Goal: Task Accomplishment & Management: Complete application form

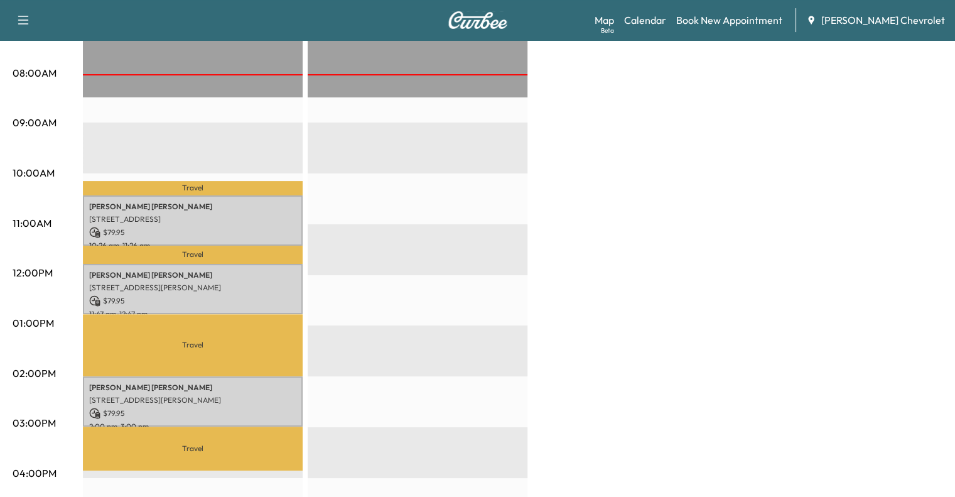
scroll to position [306, 0]
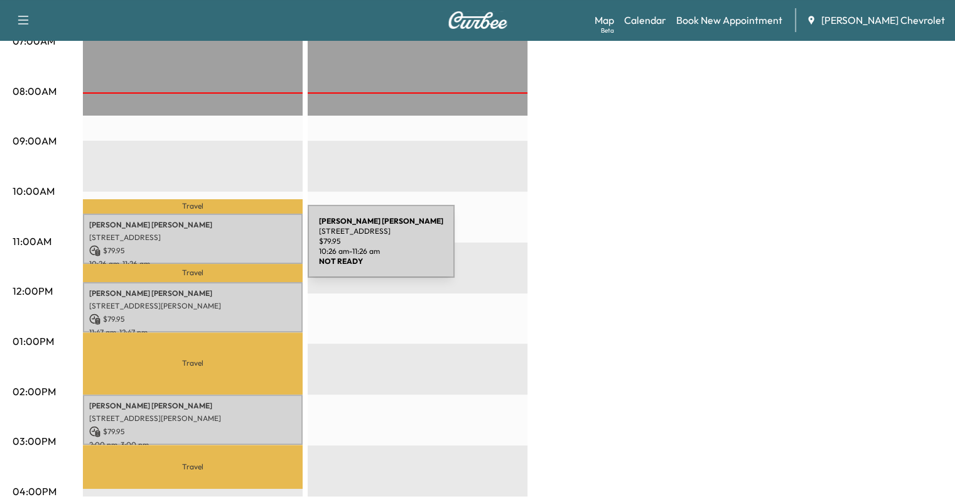
click at [214, 246] on p "$ 79.95" at bounding box center [192, 250] width 207 height 11
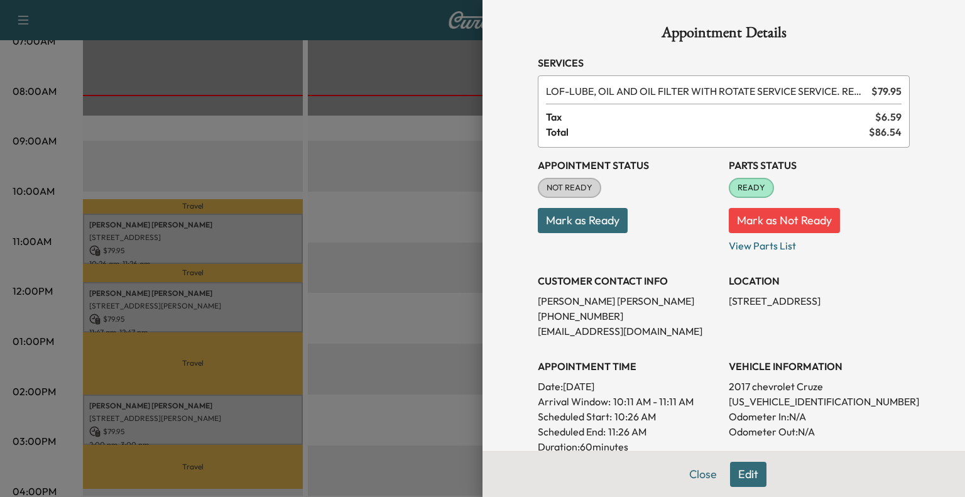
click at [568, 215] on button "Mark as Ready" at bounding box center [583, 220] width 90 height 25
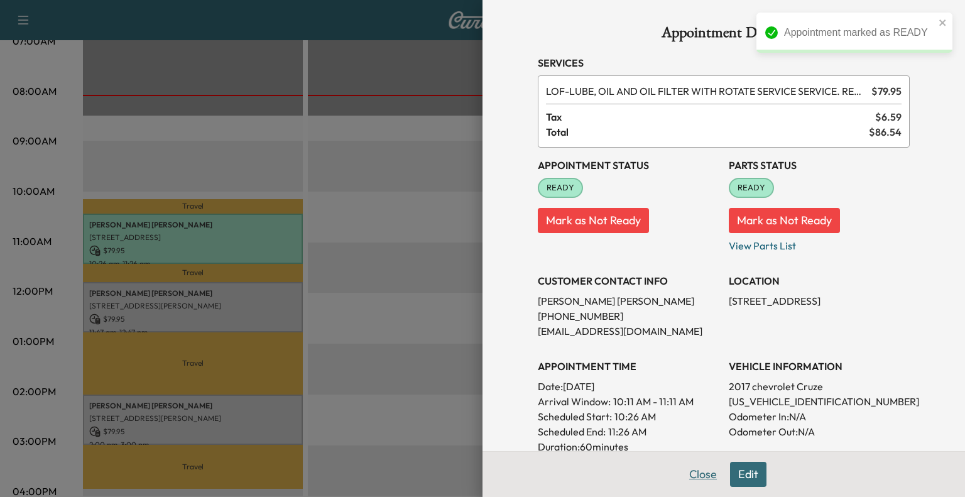
click at [692, 478] on button "Close" at bounding box center [703, 474] width 44 height 25
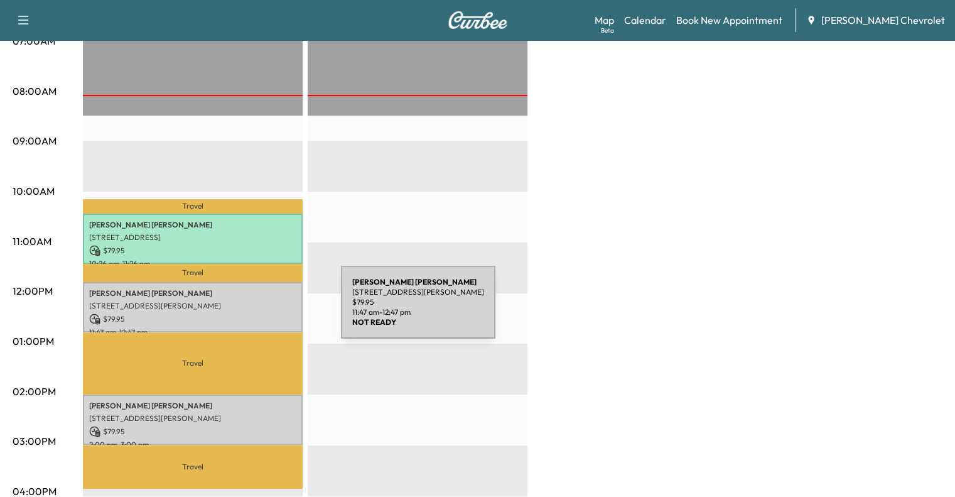
click at [247, 313] on p "$ 79.95" at bounding box center [192, 318] width 207 height 11
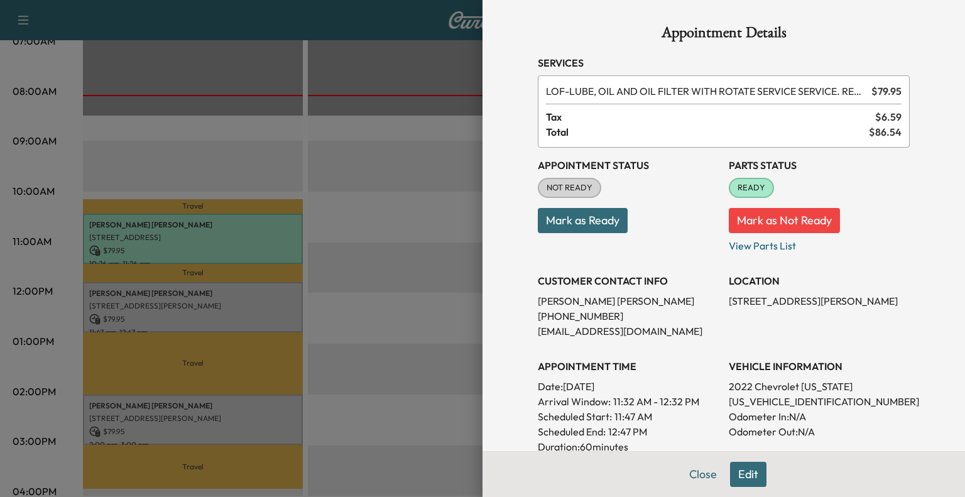
click at [577, 215] on button "Mark as Ready" at bounding box center [583, 220] width 90 height 25
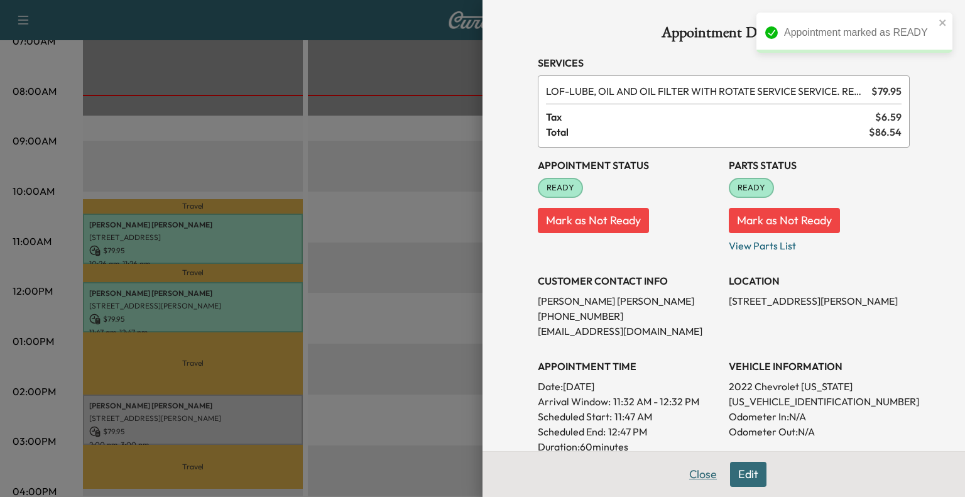
click at [686, 479] on button "Close" at bounding box center [703, 474] width 44 height 25
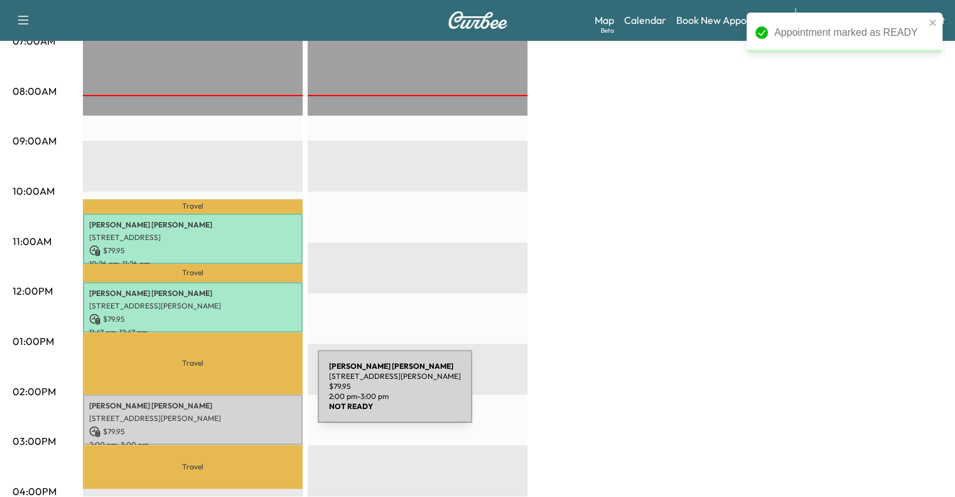
click at [211, 405] on div "[PERSON_NAME] [STREET_ADDRESS][PERSON_NAME] $ 79.95 2:00 pm - 3:00 pm" at bounding box center [193, 419] width 220 height 51
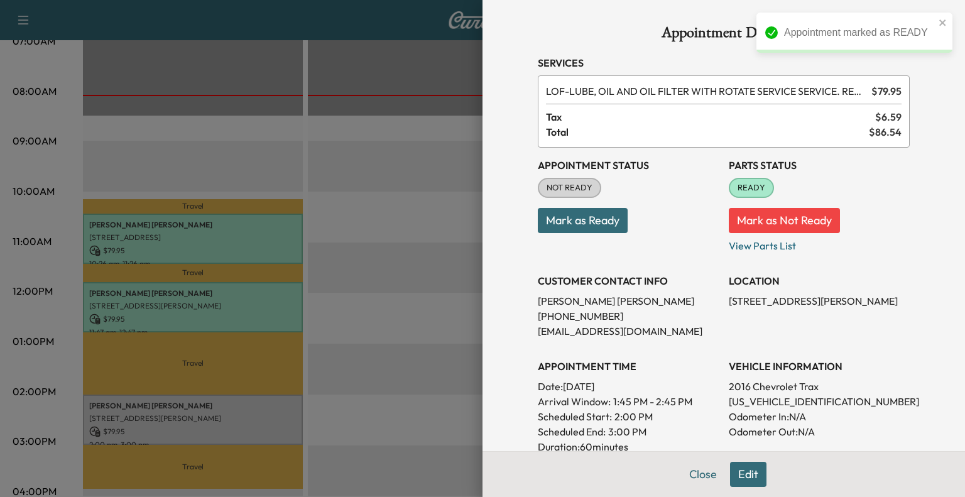
click at [604, 226] on button "Mark as Ready" at bounding box center [583, 220] width 90 height 25
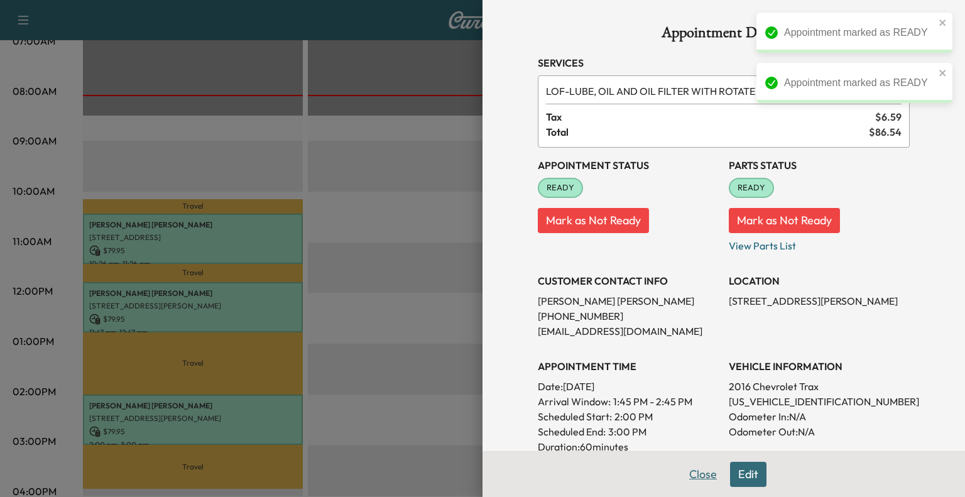
click at [693, 468] on button "Close" at bounding box center [703, 474] width 44 height 25
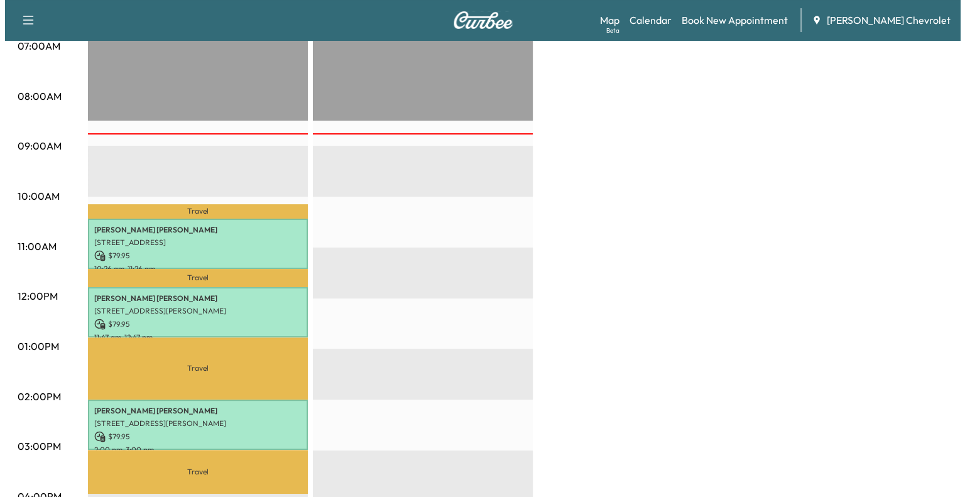
scroll to position [304, 0]
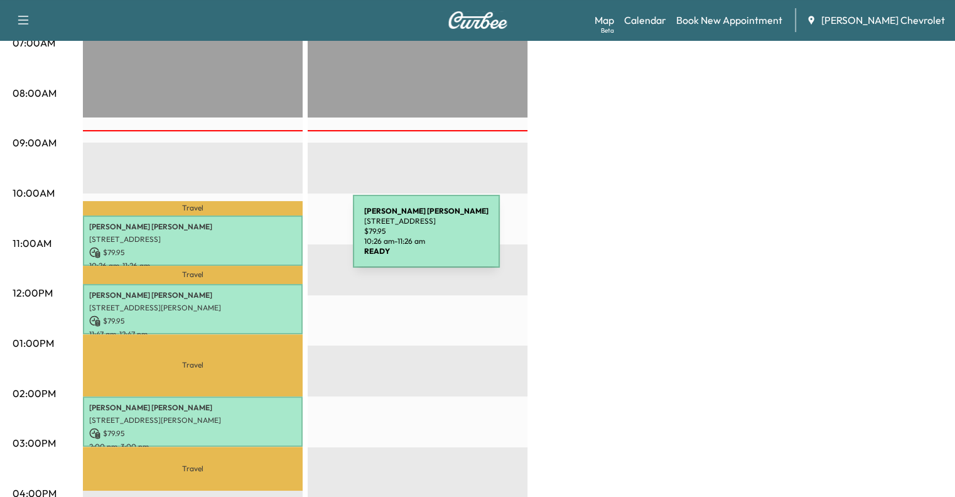
click at [259, 239] on p "[STREET_ADDRESS]" at bounding box center [192, 239] width 207 height 10
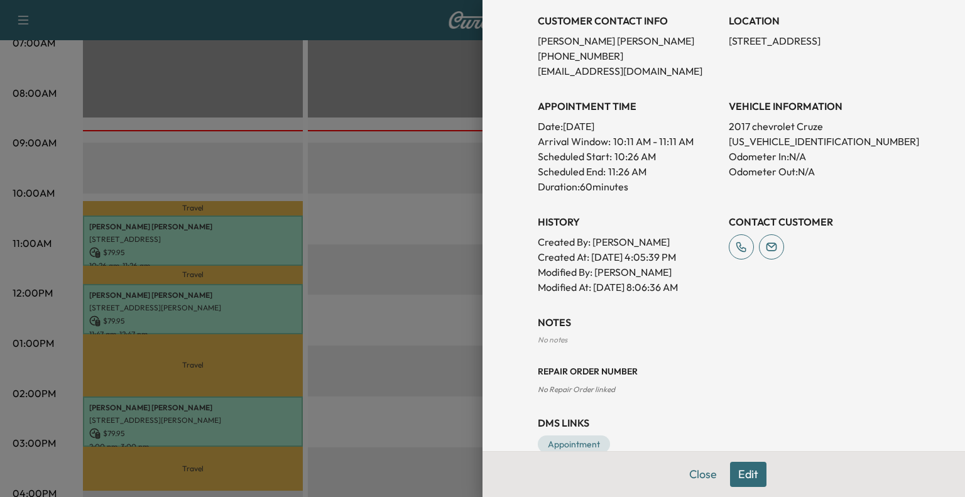
scroll to position [286, 0]
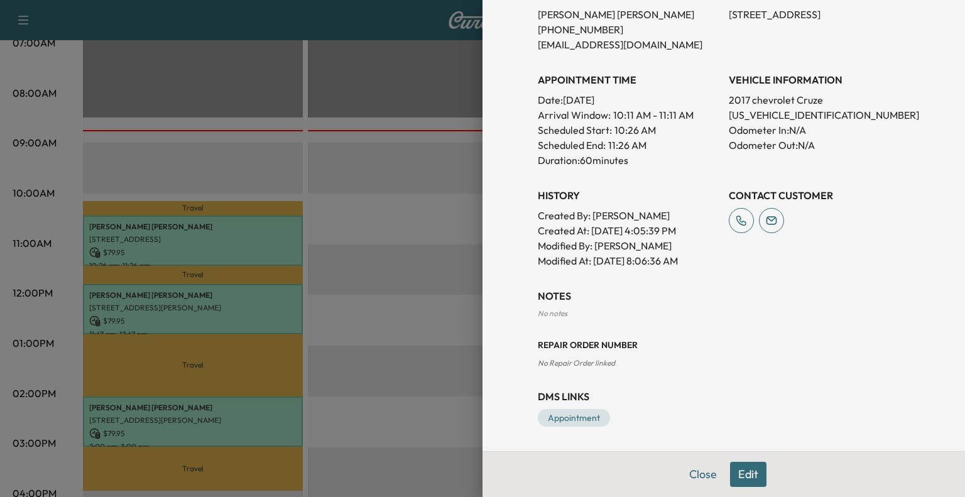
drag, startPoint x: 715, startPoint y: 111, endPoint x: 829, endPoint y: 117, distance: 114.5
drag, startPoint x: 829, startPoint y: 117, endPoint x: 715, endPoint y: 111, distance: 114.5
click at [715, 111] on div "Appointment Status READY Mark as Not Ready Parts Status READY Mark as Not Ready…" at bounding box center [724, 64] width 372 height 407
drag, startPoint x: 715, startPoint y: 111, endPoint x: 813, endPoint y: 111, distance: 98.0
click at [813, 111] on div "Appointment Status READY Mark as Not Ready Parts Status READY Mark as Not Ready…" at bounding box center [724, 64] width 372 height 407
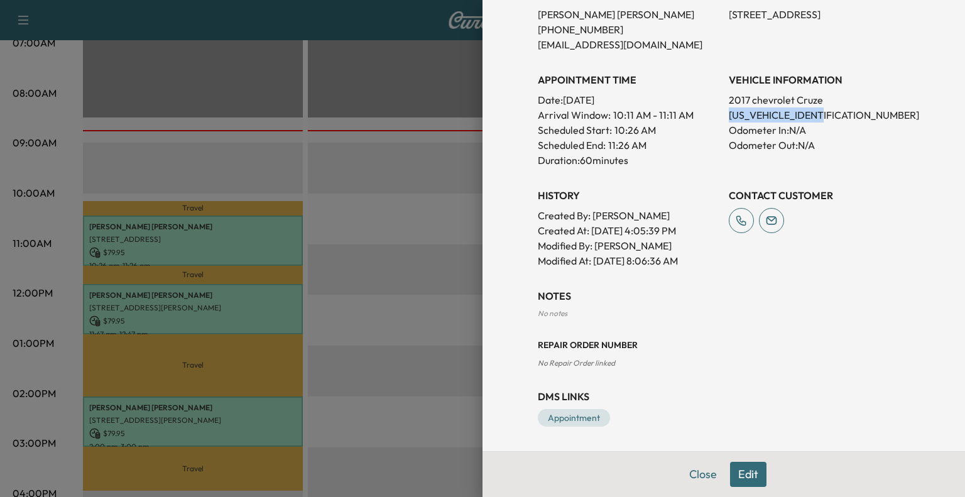
copy p "[US_VEHICLE_IDENTIFICATION_NUMBER]"
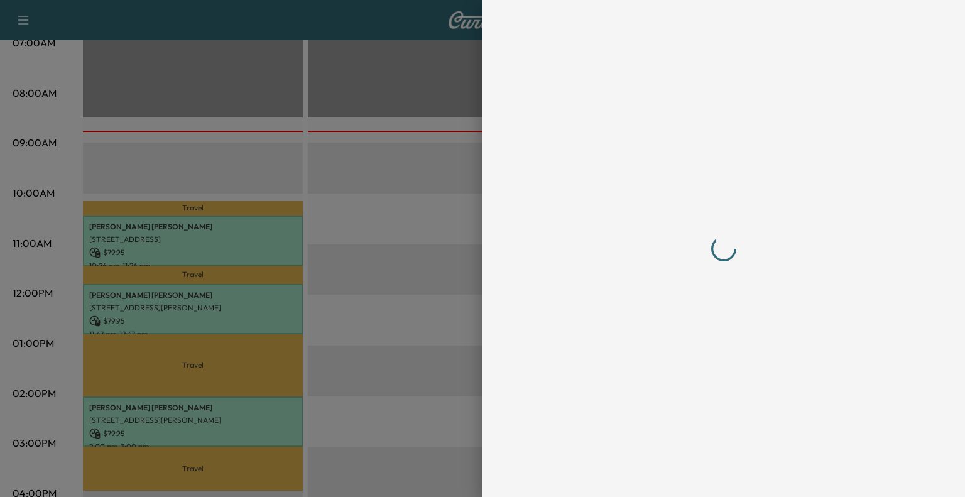
scroll to position [0, 0]
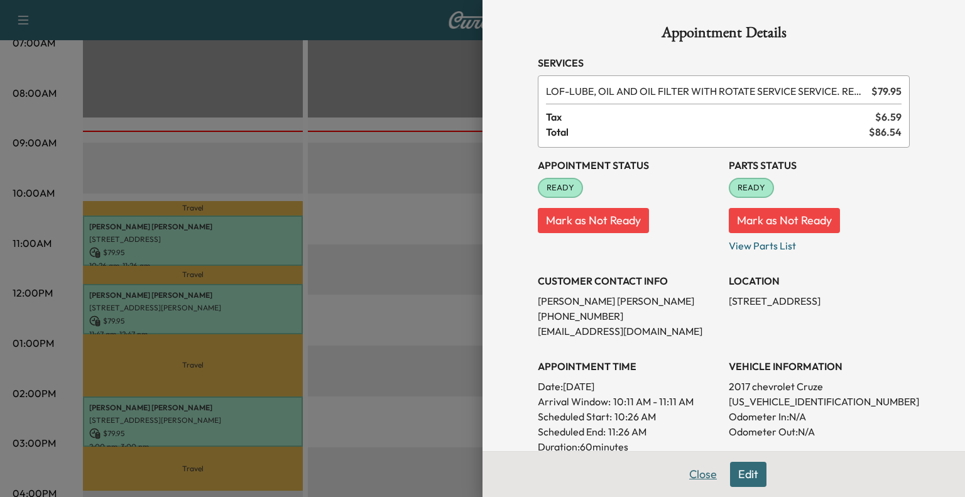
click at [687, 475] on button "Close" at bounding box center [703, 474] width 44 height 25
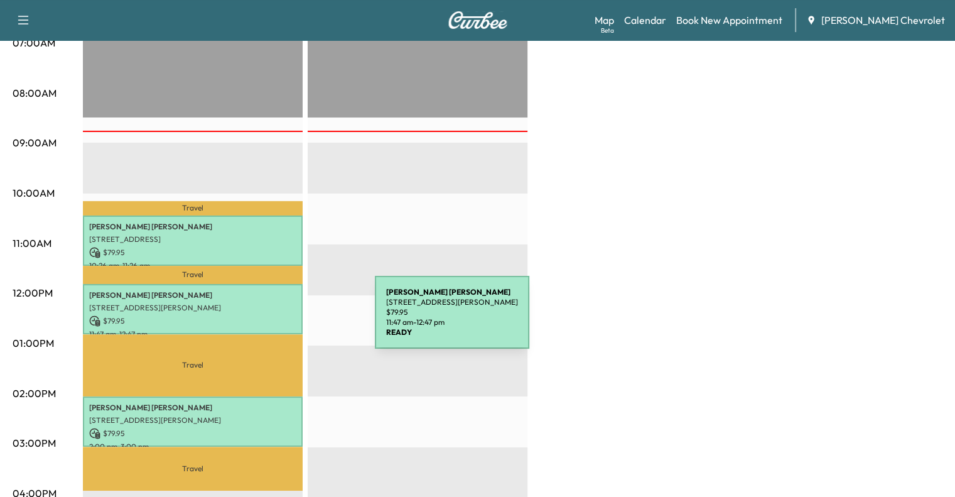
click at [281, 318] on p "$ 79.95" at bounding box center [192, 320] width 207 height 11
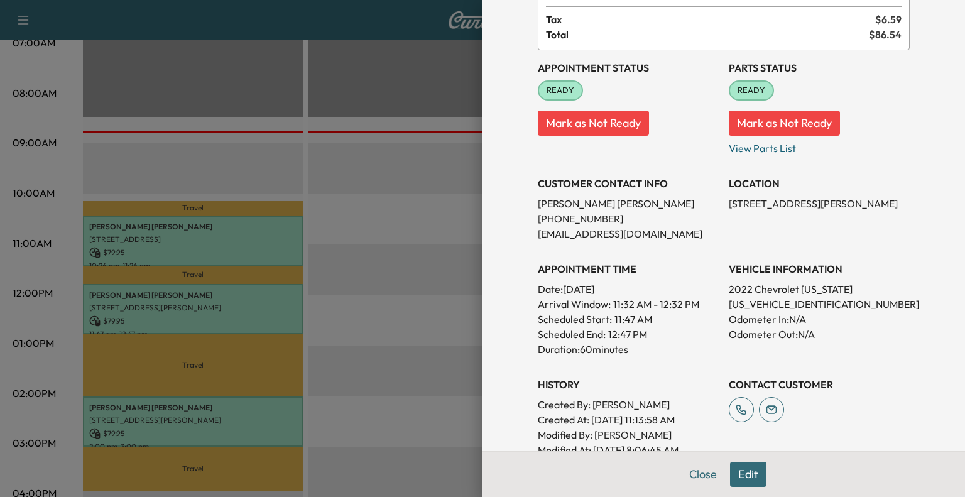
scroll to position [97, 0]
drag, startPoint x: 717, startPoint y: 303, endPoint x: 825, endPoint y: 296, distance: 107.6
click at [825, 296] on div "Appointment Status READY Mark as Not Ready Parts Status READY Mark as Not Ready…" at bounding box center [724, 253] width 372 height 407
copy p "[US_VEHICLE_IDENTIFICATION_NUMBER]"
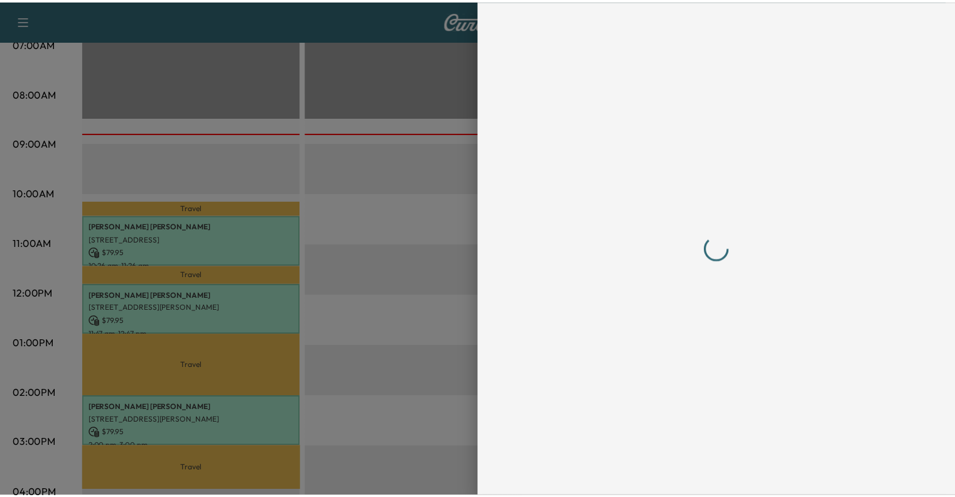
scroll to position [0, 0]
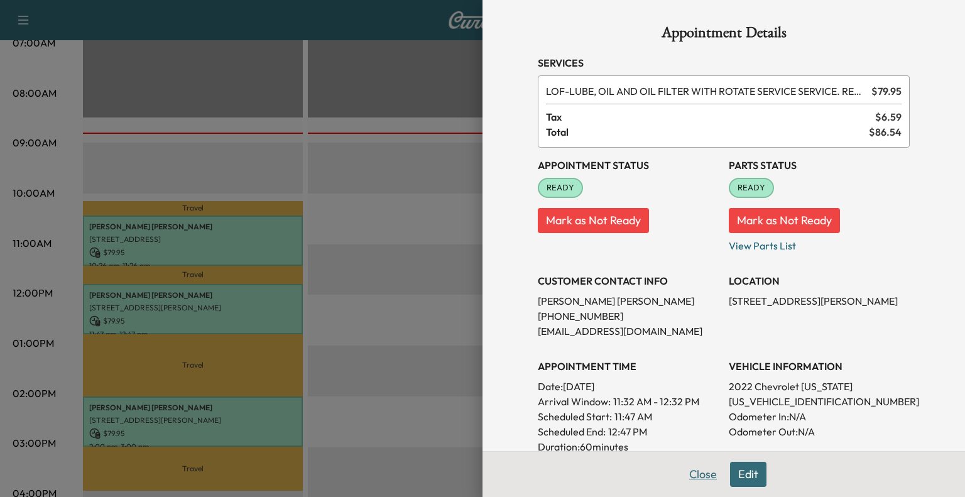
click at [687, 476] on button "Close" at bounding box center [703, 474] width 44 height 25
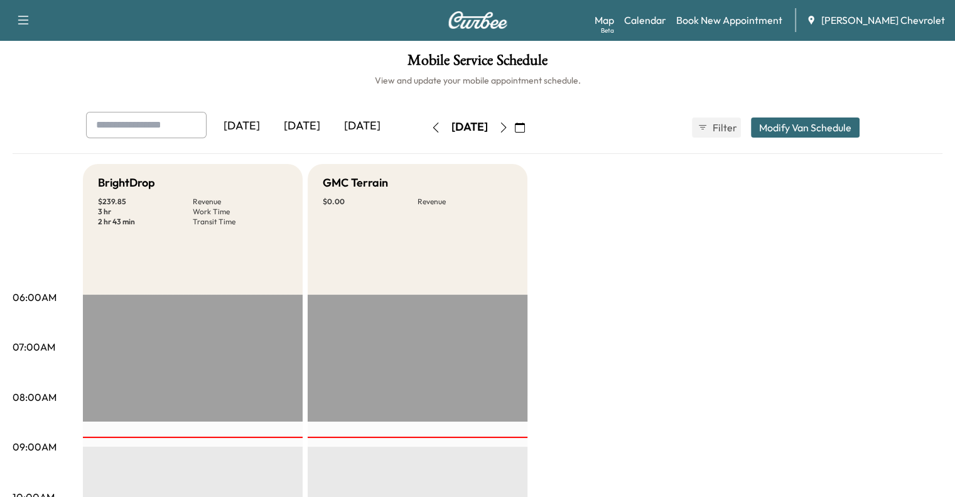
click at [431, 122] on icon "button" at bounding box center [436, 127] width 10 height 10
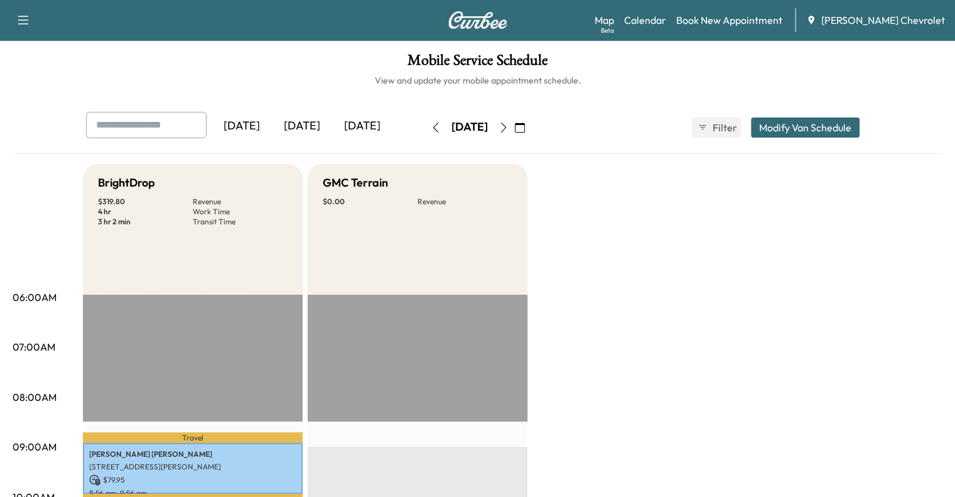
click at [514, 136] on button "button" at bounding box center [503, 127] width 21 height 20
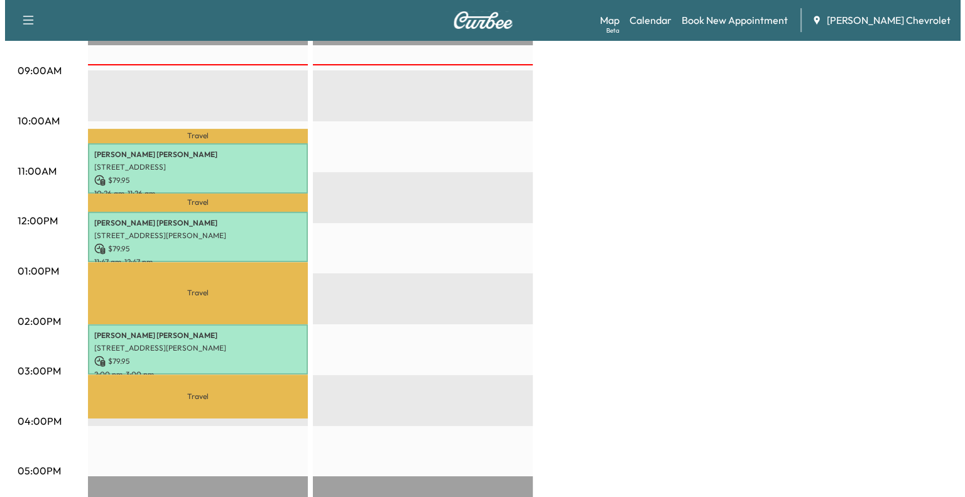
scroll to position [377, 0]
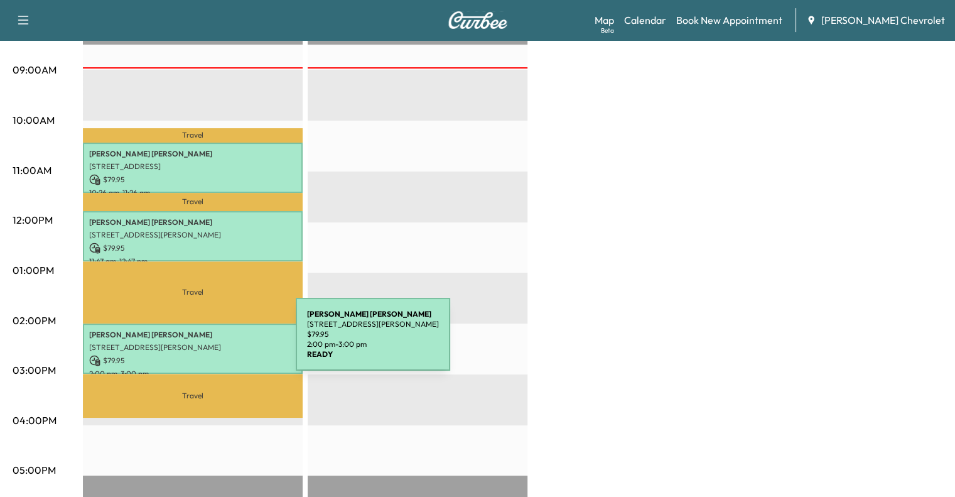
drag, startPoint x: 156, startPoint y: 328, endPoint x: 202, endPoint y: 342, distance: 47.9
click at [202, 342] on p "[STREET_ADDRESS][PERSON_NAME]" at bounding box center [192, 347] width 207 height 10
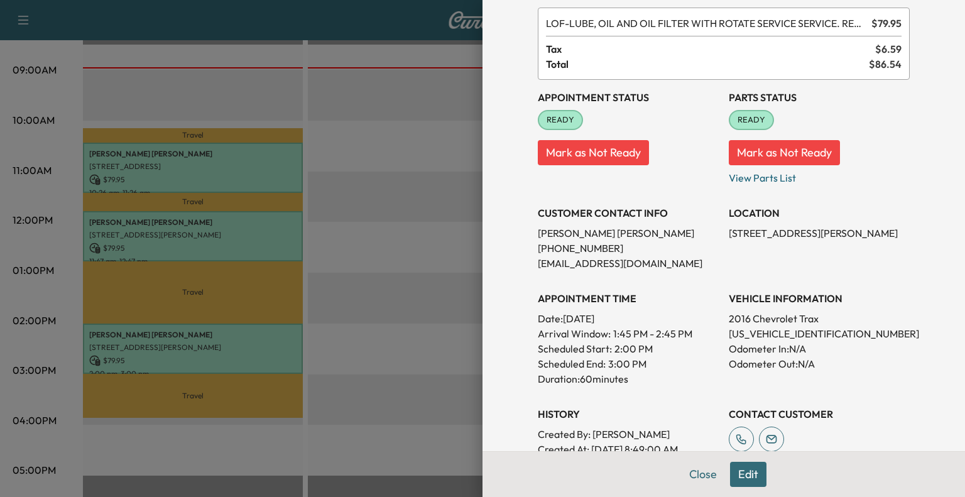
scroll to position [68, 0]
drag, startPoint x: 720, startPoint y: 331, endPoint x: 819, endPoint y: 326, distance: 99.4
click at [819, 326] on p "[US_VEHICLE_IDENTIFICATION_NUMBER]" at bounding box center [819, 333] width 181 height 15
copy p "[US_VEHICLE_IDENTIFICATION_NUMBER]"
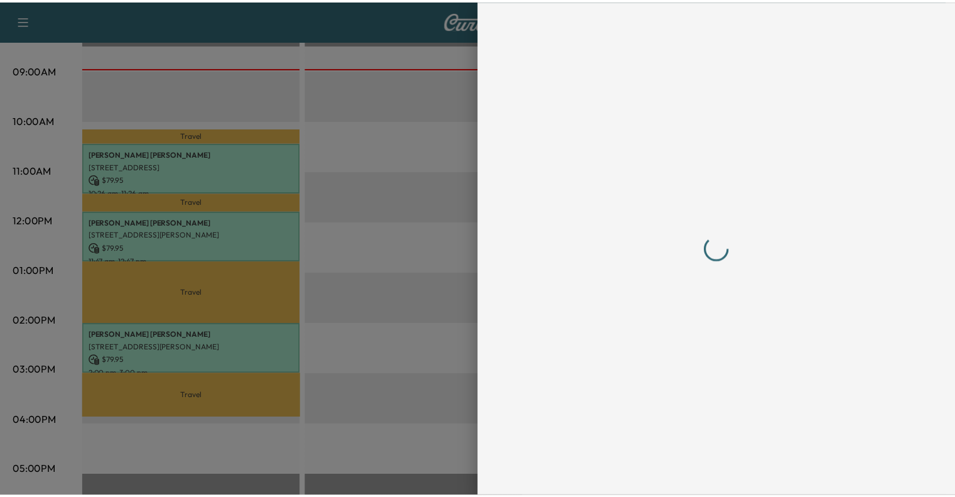
scroll to position [0, 0]
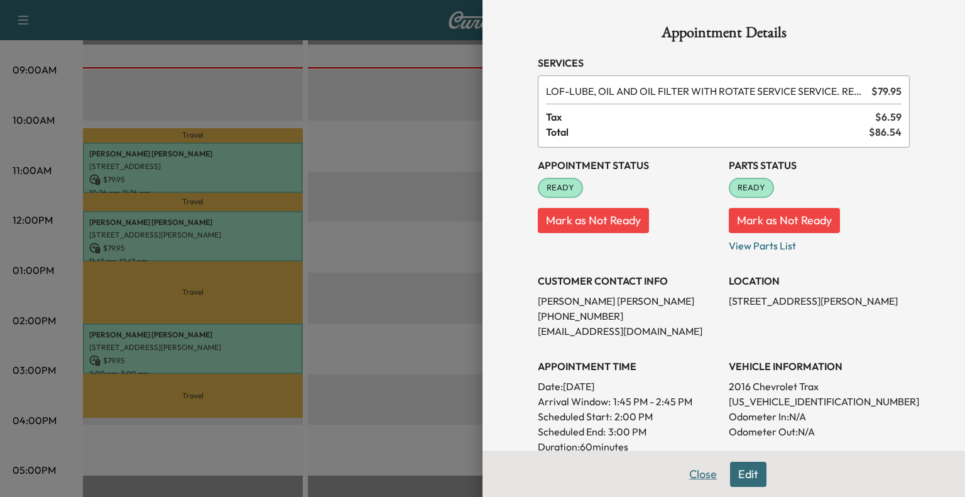
click at [685, 481] on button "Close" at bounding box center [703, 474] width 44 height 25
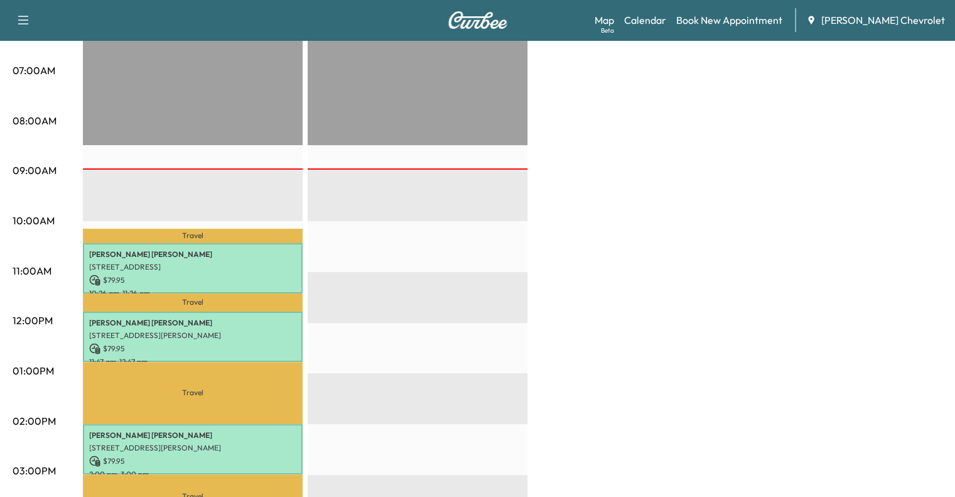
scroll to position [276, 0]
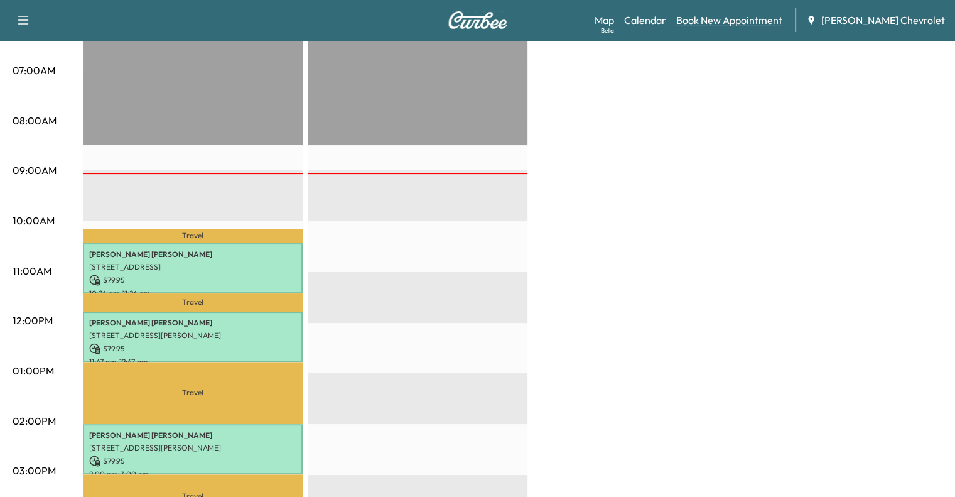
click at [744, 23] on link "Book New Appointment" at bounding box center [730, 20] width 106 height 15
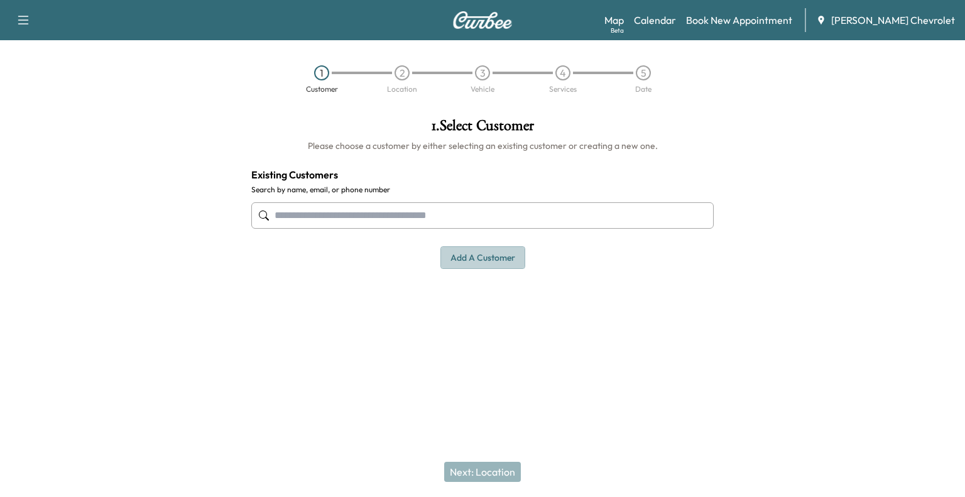
click at [489, 253] on button "Add a customer" at bounding box center [482, 257] width 85 height 23
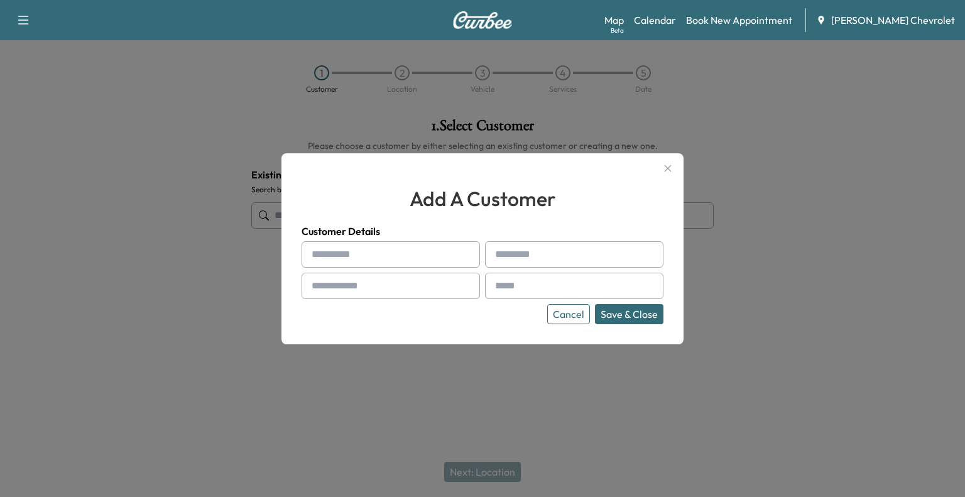
click at [421, 249] on input "text" at bounding box center [391, 254] width 178 height 26
type input "*******"
click at [536, 262] on input "text" at bounding box center [574, 254] width 178 height 26
type input "*******"
click at [437, 296] on input "text" at bounding box center [391, 286] width 178 height 26
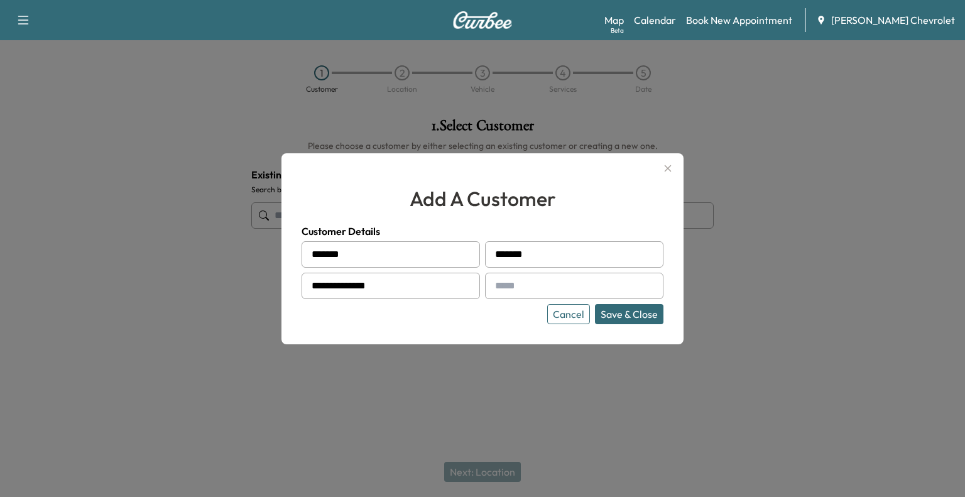
type input "**********"
click at [530, 281] on input "text" at bounding box center [574, 286] width 178 height 26
drag, startPoint x: 465, startPoint y: 282, endPoint x: 411, endPoint y: 281, distance: 54.0
click at [411, 281] on div "**********" at bounding box center [391, 286] width 178 height 26
drag, startPoint x: 411, startPoint y: 281, endPoint x: 313, endPoint y: 276, distance: 98.1
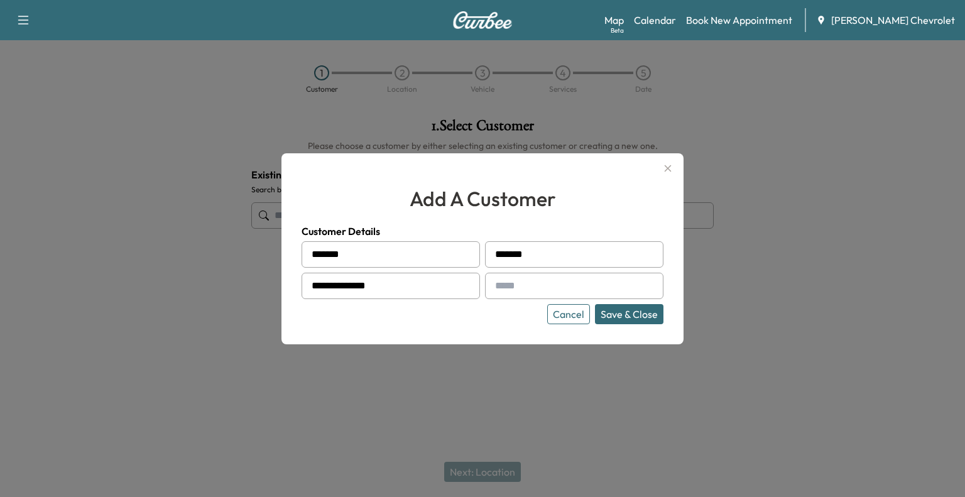
click at [313, 276] on input "**********" at bounding box center [391, 286] width 178 height 26
type input "**********"
click at [525, 286] on input "text" at bounding box center [574, 286] width 178 height 26
type input "**********"
click at [610, 318] on button "Save & Close" at bounding box center [629, 314] width 68 height 20
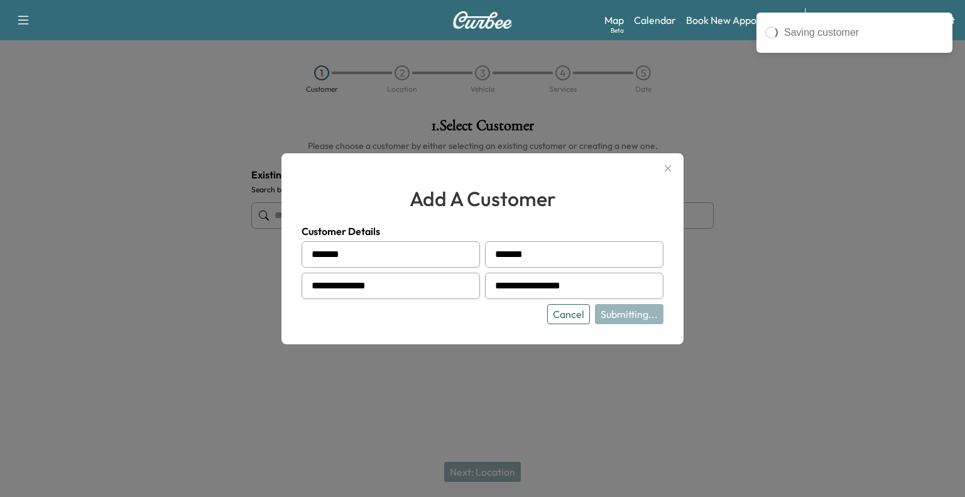
type input "**********"
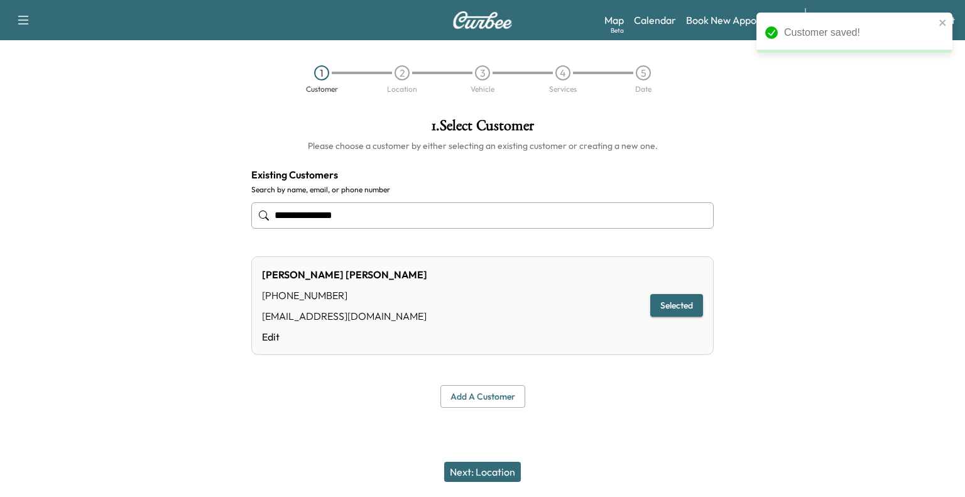
click at [494, 469] on button "Next: Location" at bounding box center [482, 472] width 77 height 20
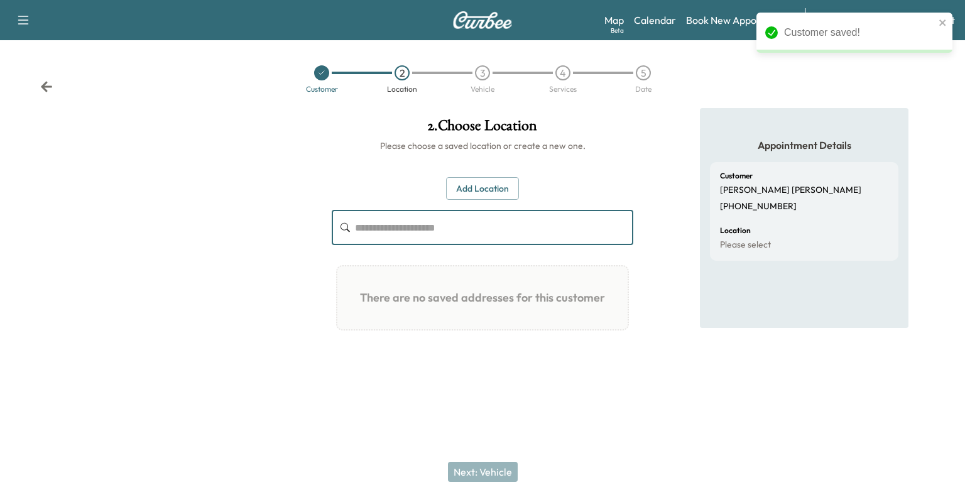
click at [457, 237] on input "text" at bounding box center [494, 227] width 278 height 35
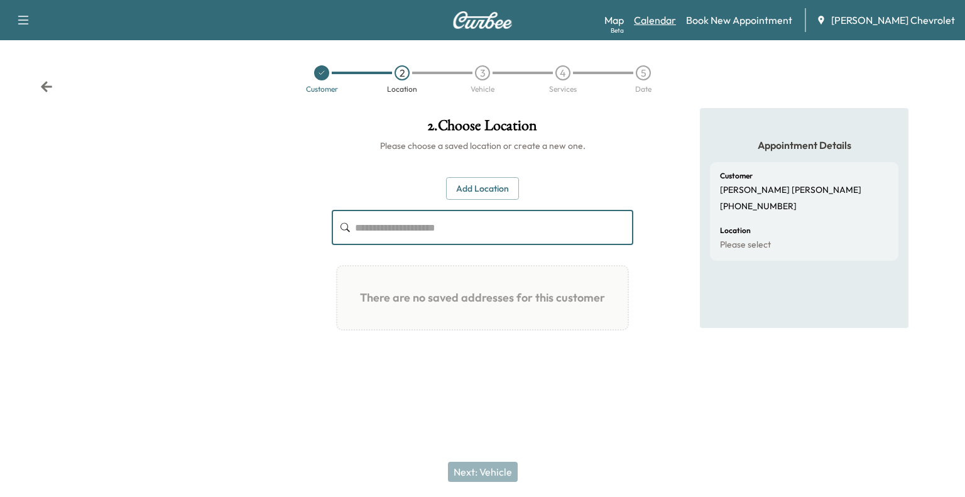
click at [665, 20] on link "Calendar" at bounding box center [655, 20] width 42 height 15
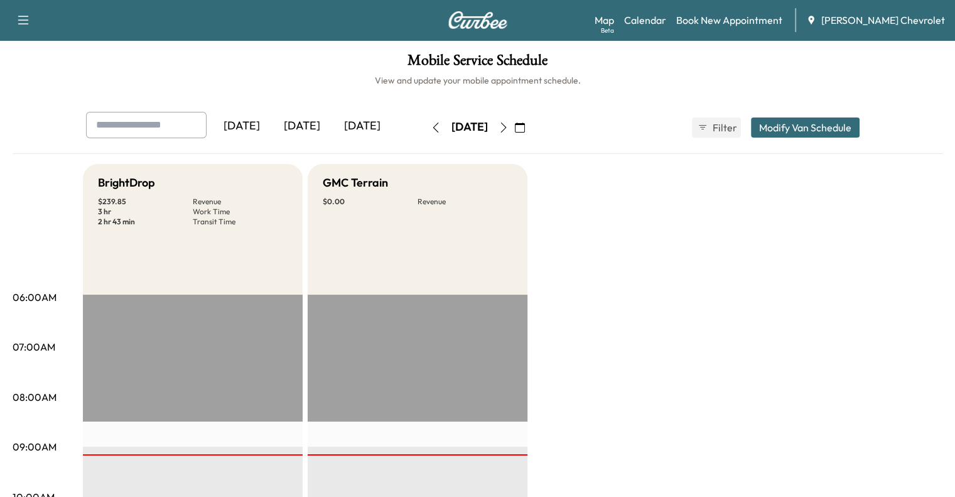
click at [509, 122] on icon "button" at bounding box center [504, 127] width 10 height 10
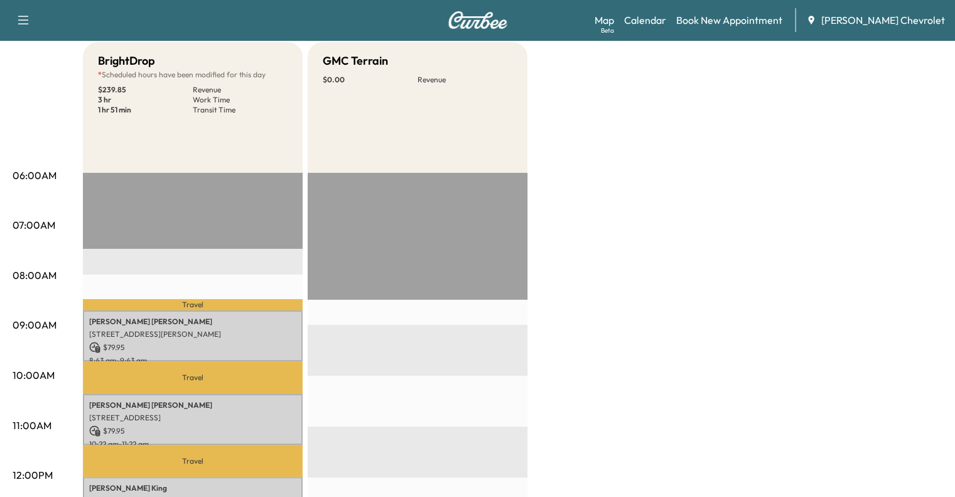
scroll to position [128, 0]
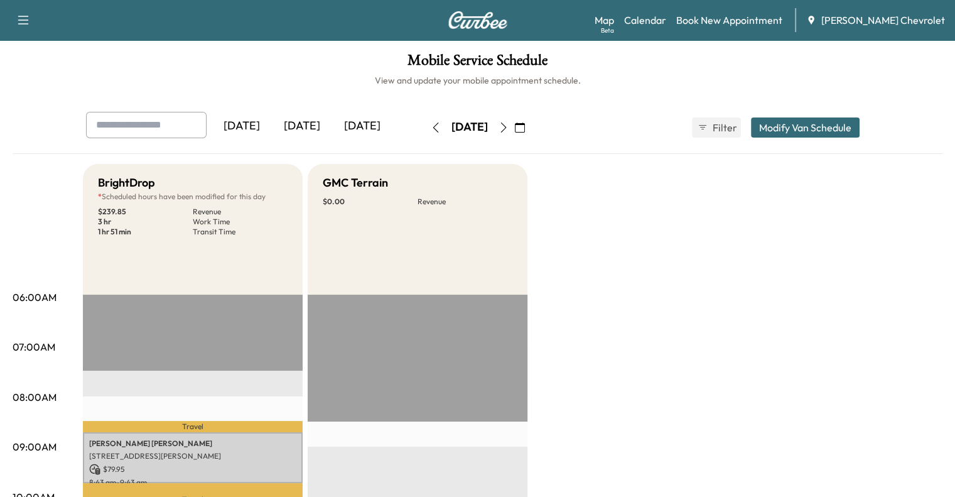
click at [431, 123] on icon "button" at bounding box center [436, 127] width 10 height 10
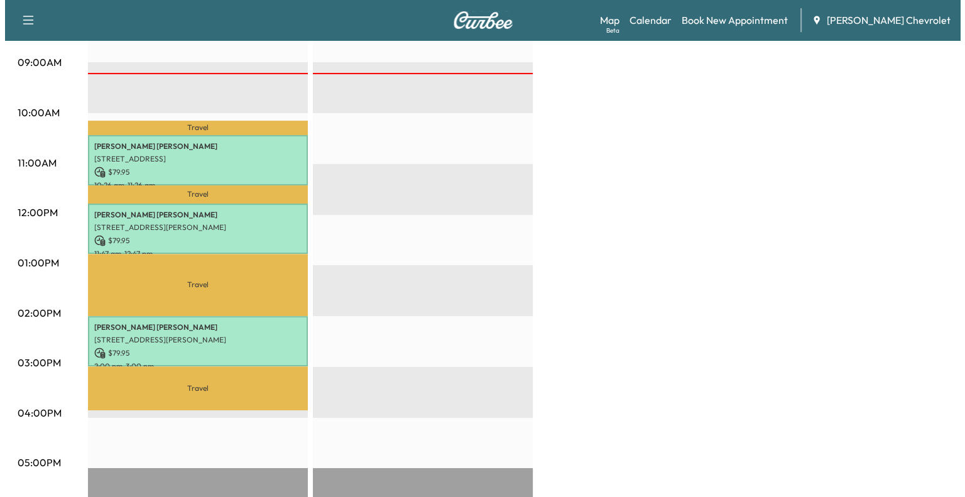
scroll to position [384, 0]
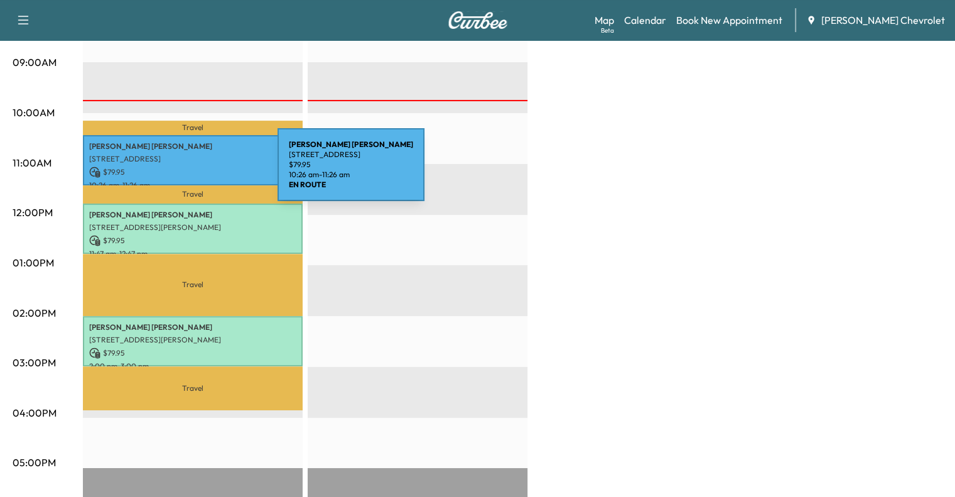
click at [197, 169] on p "$ 79.95" at bounding box center [192, 171] width 207 height 11
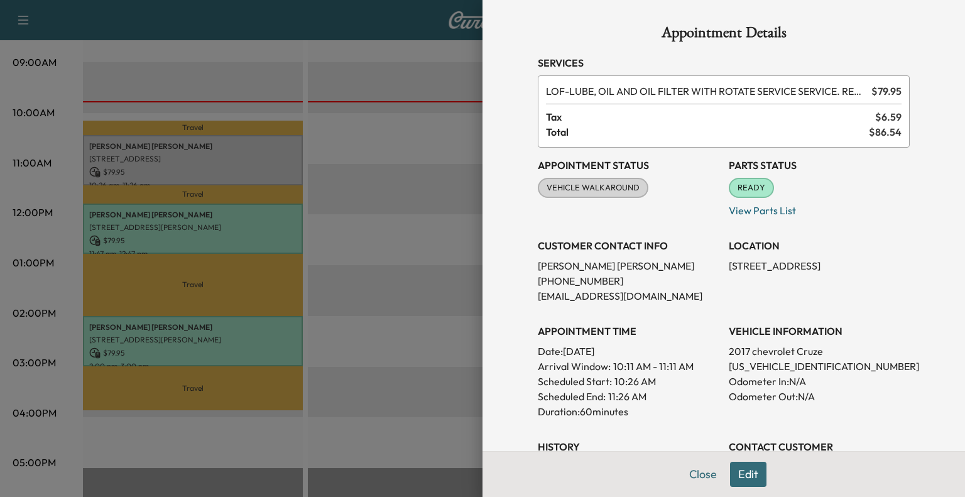
click at [467, 355] on div at bounding box center [482, 248] width 965 height 497
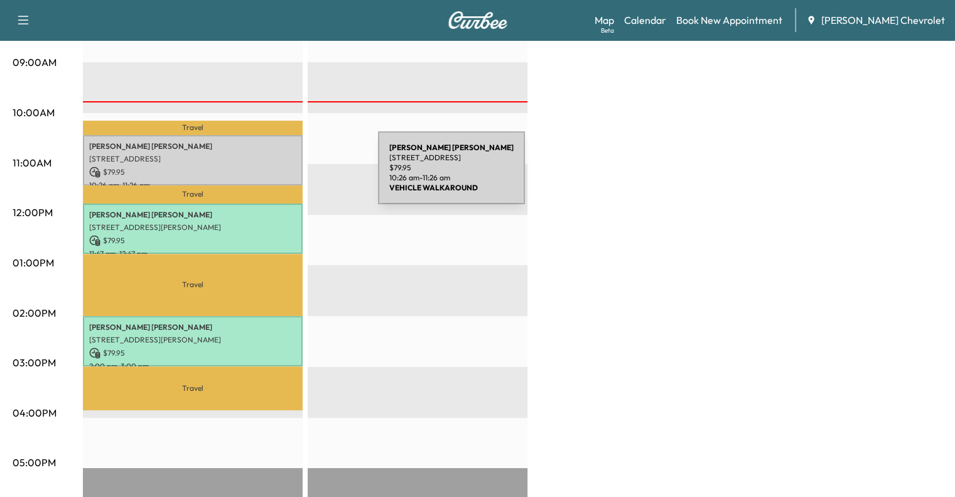
click at [284, 175] on div "[PERSON_NAME] [STREET_ADDRESS] $ 79.95 10:26 am - 11:26 am" at bounding box center [193, 160] width 220 height 51
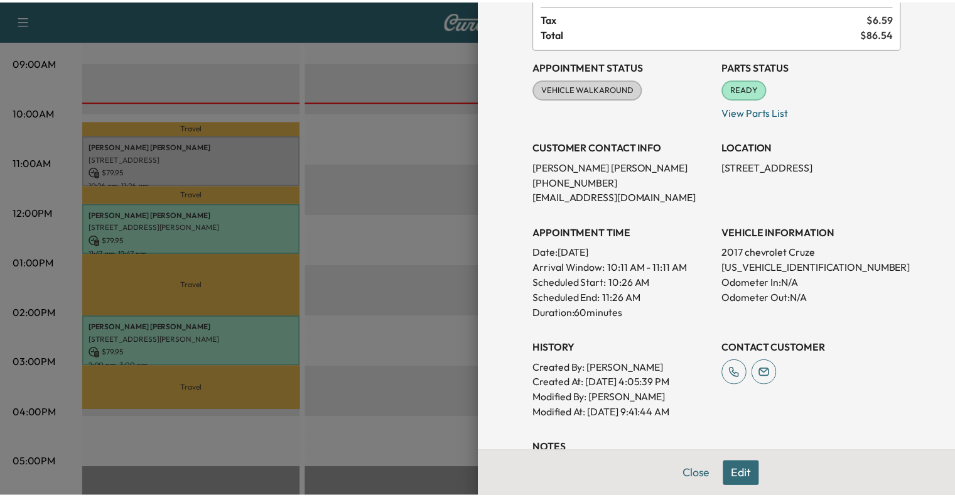
scroll to position [95, 0]
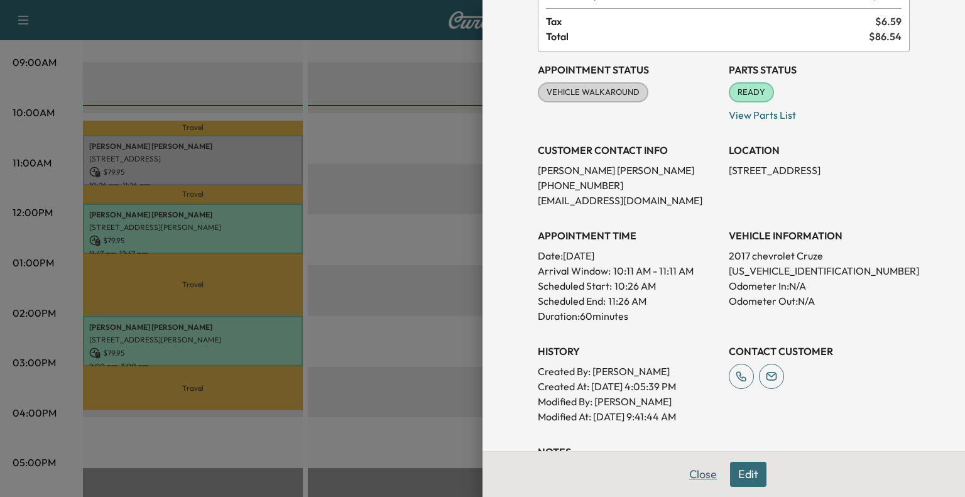
click at [687, 472] on button "Close" at bounding box center [703, 474] width 44 height 25
